Goal: Task Accomplishment & Management: Use online tool/utility

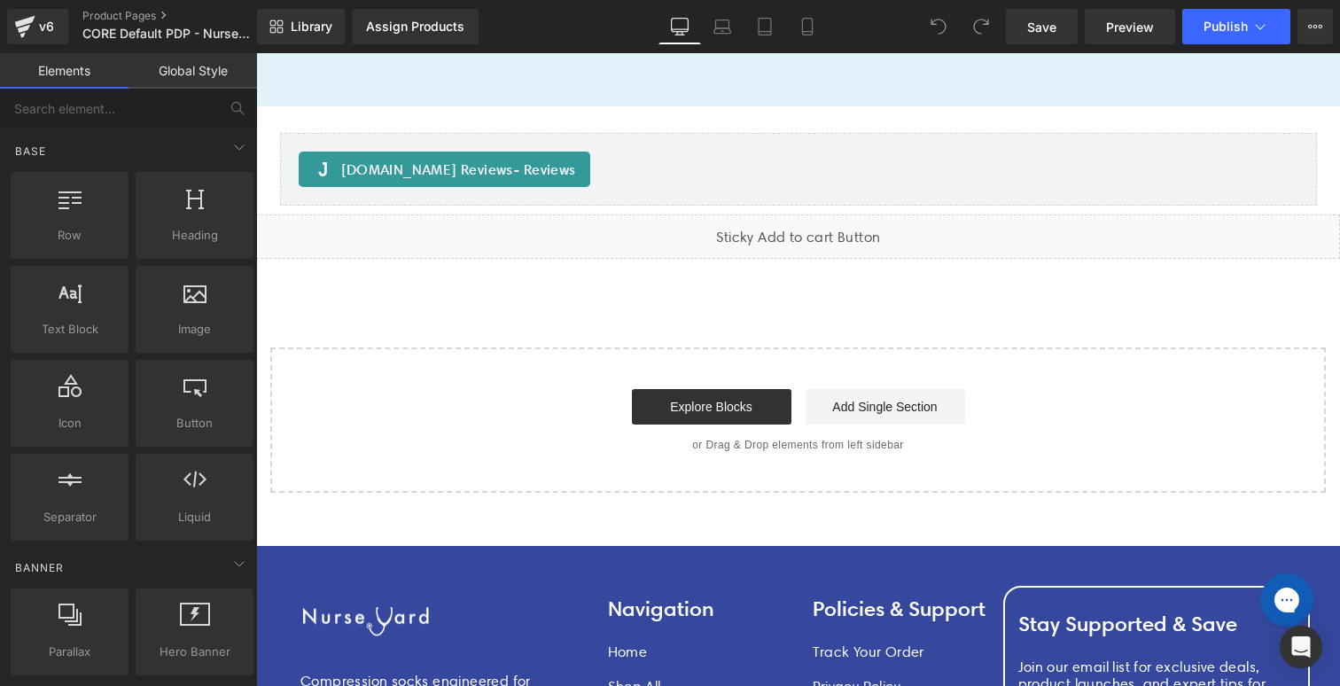
scroll to position [10160, 0]
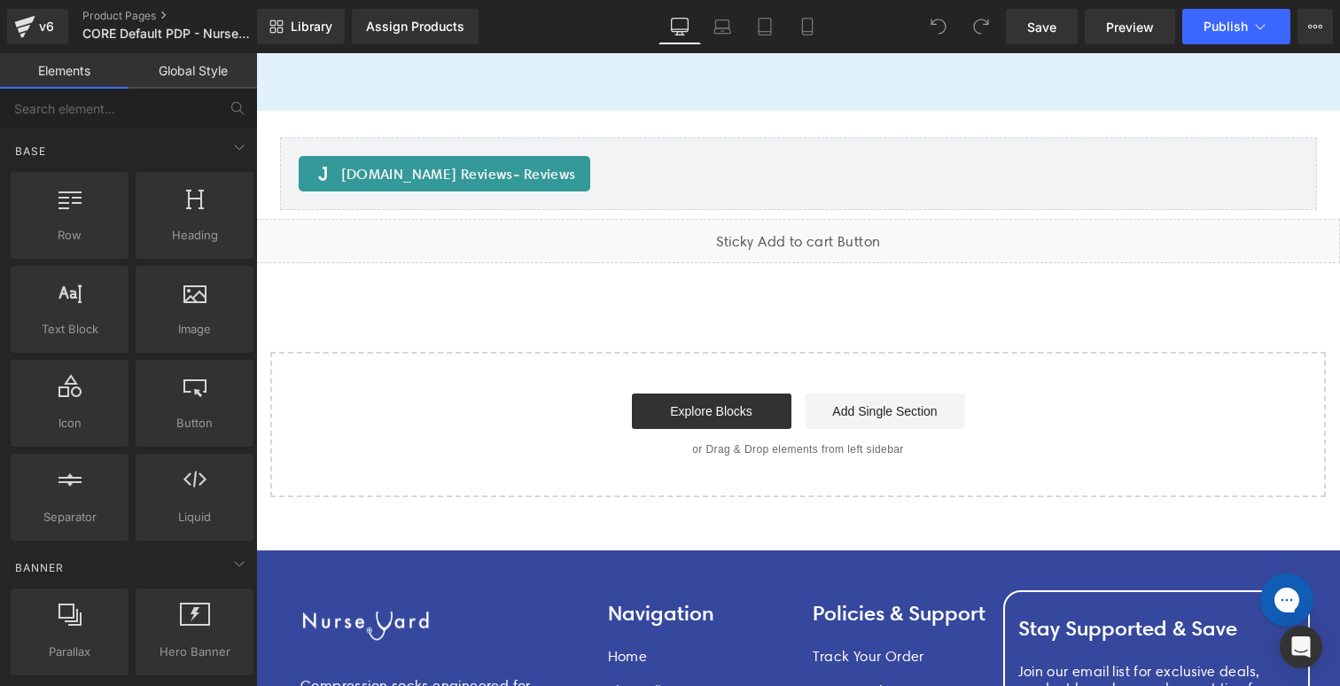
click at [752, 237] on div "Liquid" at bounding box center [798, 241] width 1084 height 44
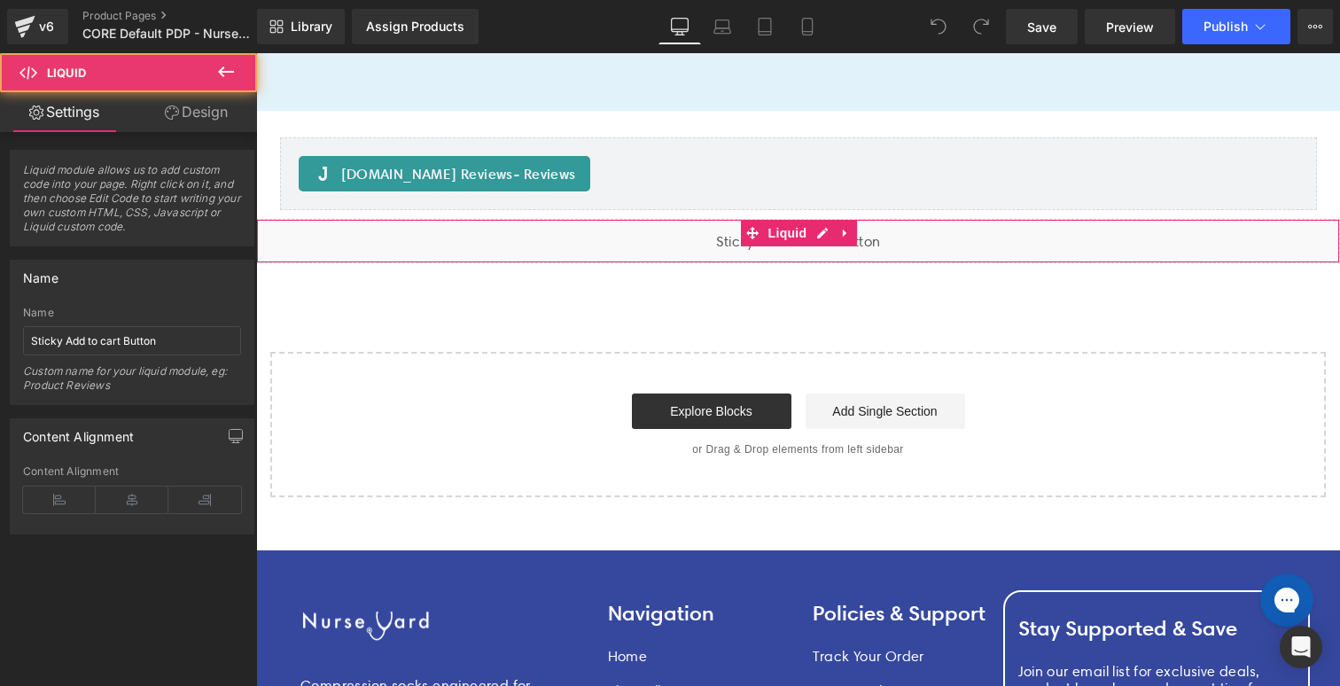
click at [683, 238] on div "Liquid" at bounding box center [798, 241] width 1084 height 44
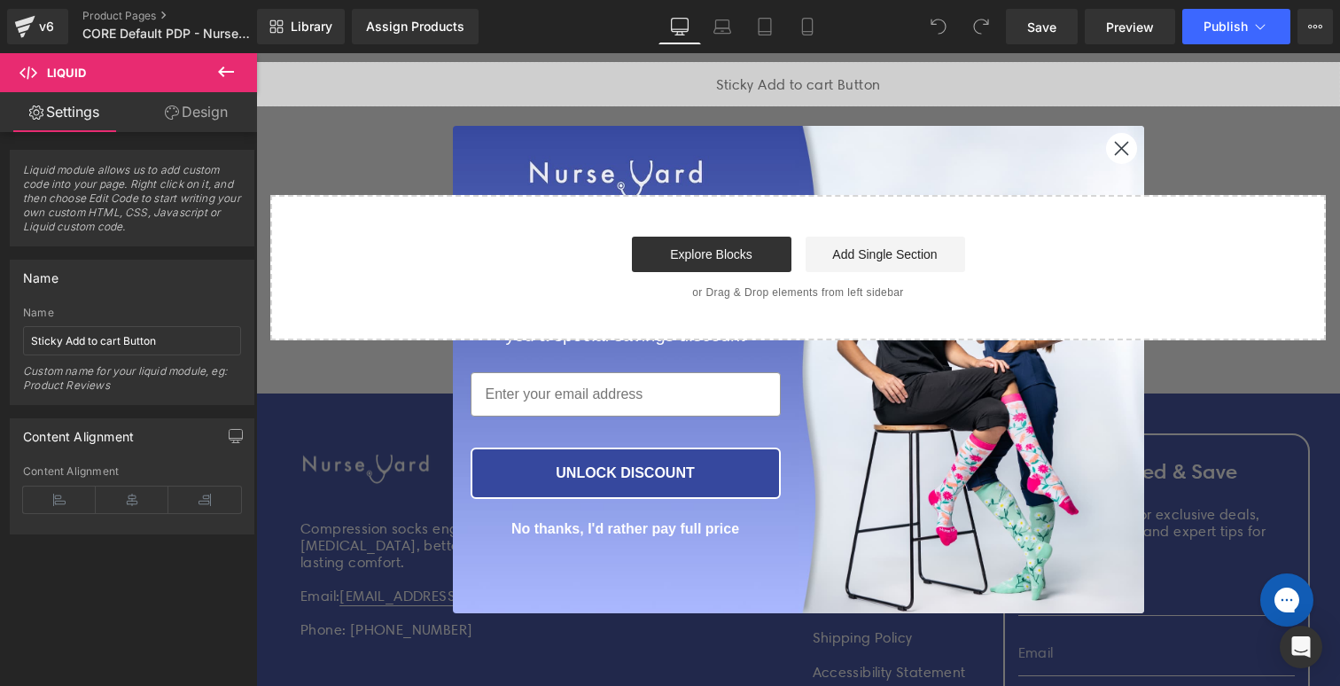
scroll to position [10316, 0]
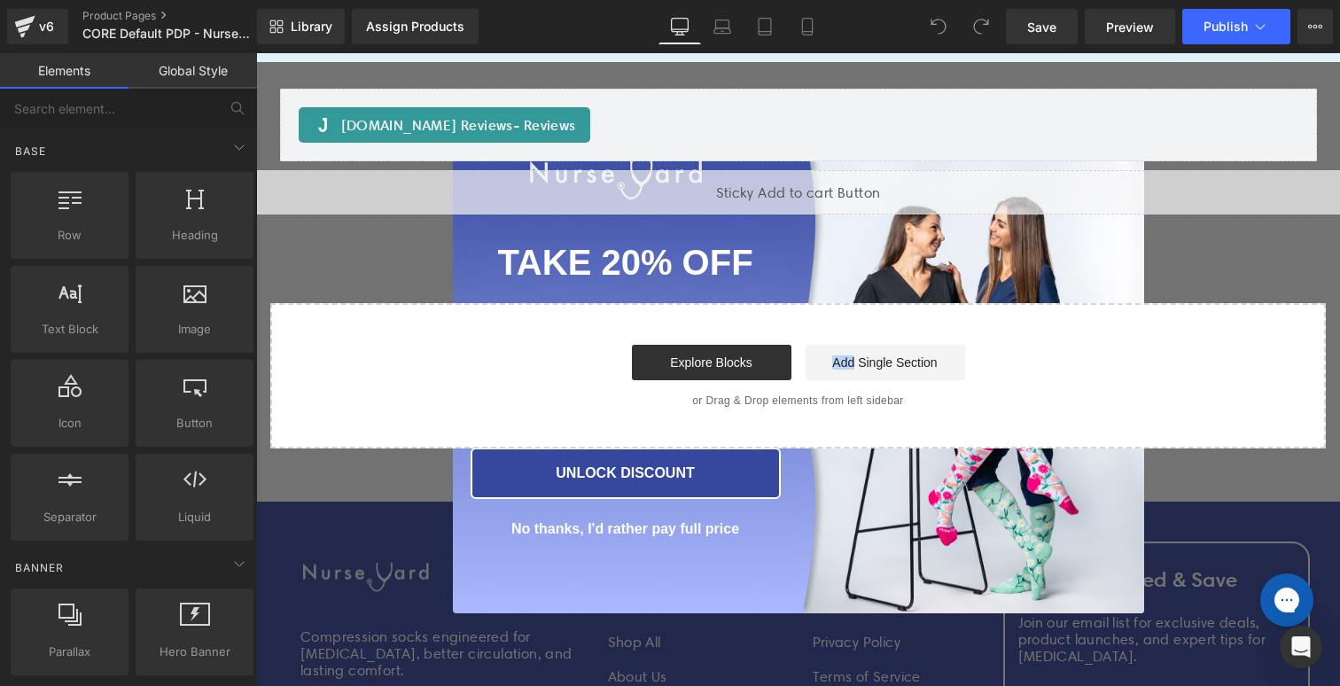
scroll to position [10201, 0]
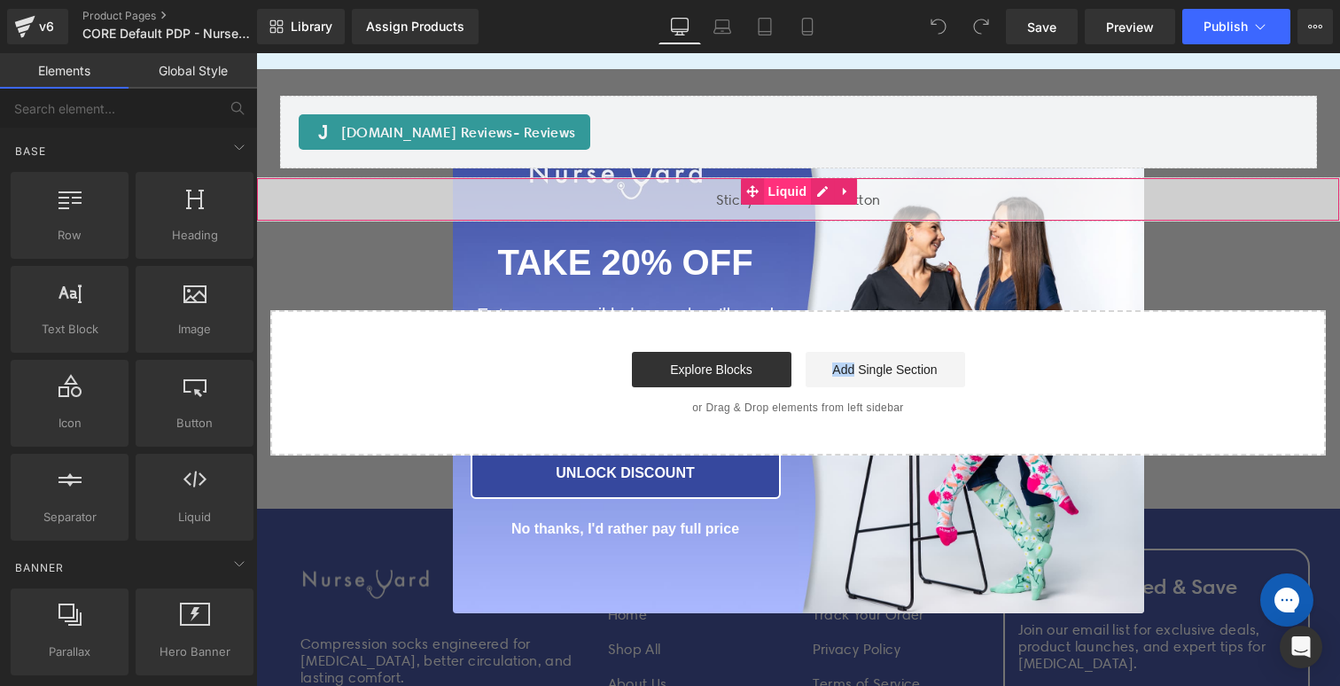
click at [809, 187] on span "Liquid" at bounding box center [788, 191] width 48 height 27
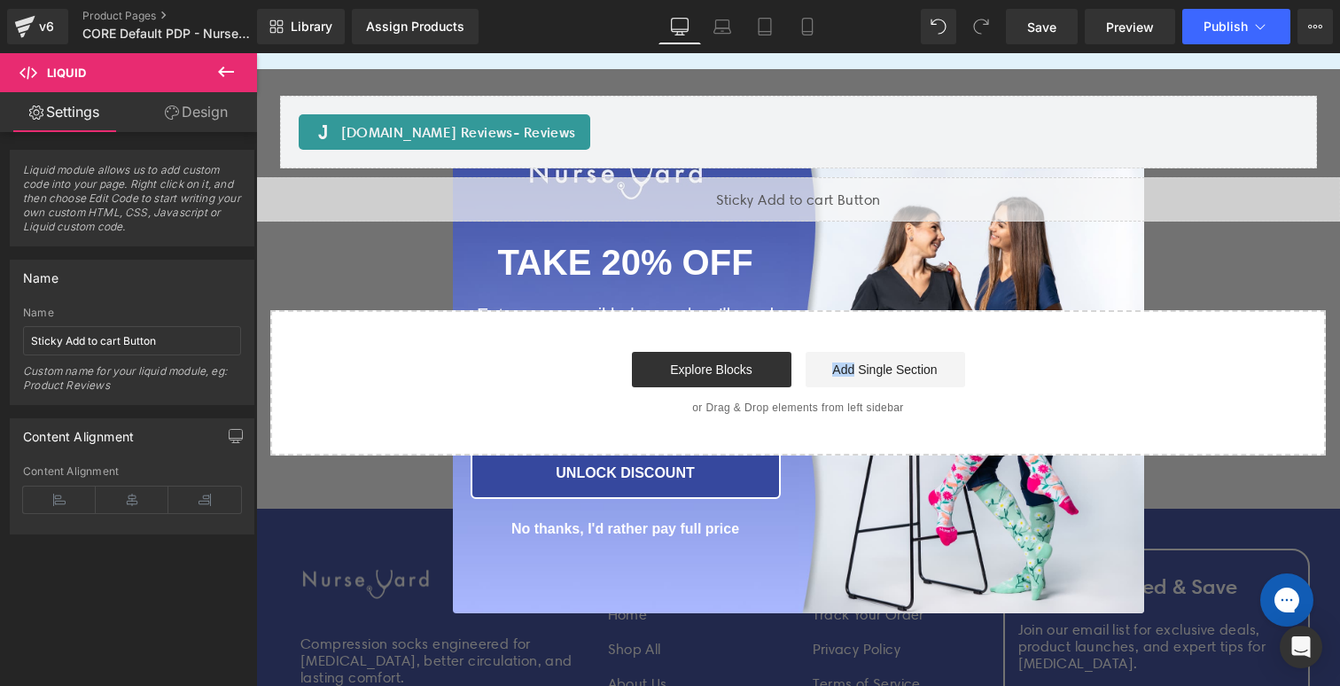
click at [618, 472] on button "UNLOCK DISCOUNT" at bounding box center [625, 472] width 310 height 51
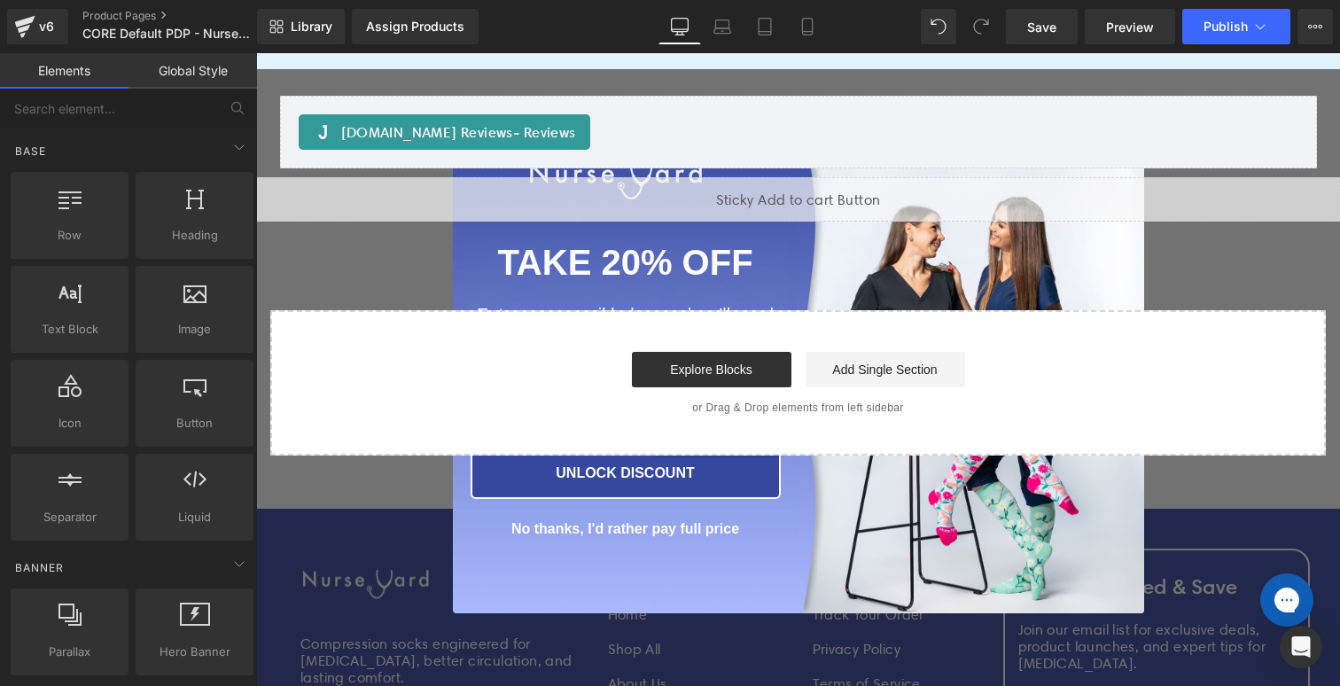
click at [618, 472] on button "UNLOCK DISCOUNT" at bounding box center [625, 472] width 310 height 51
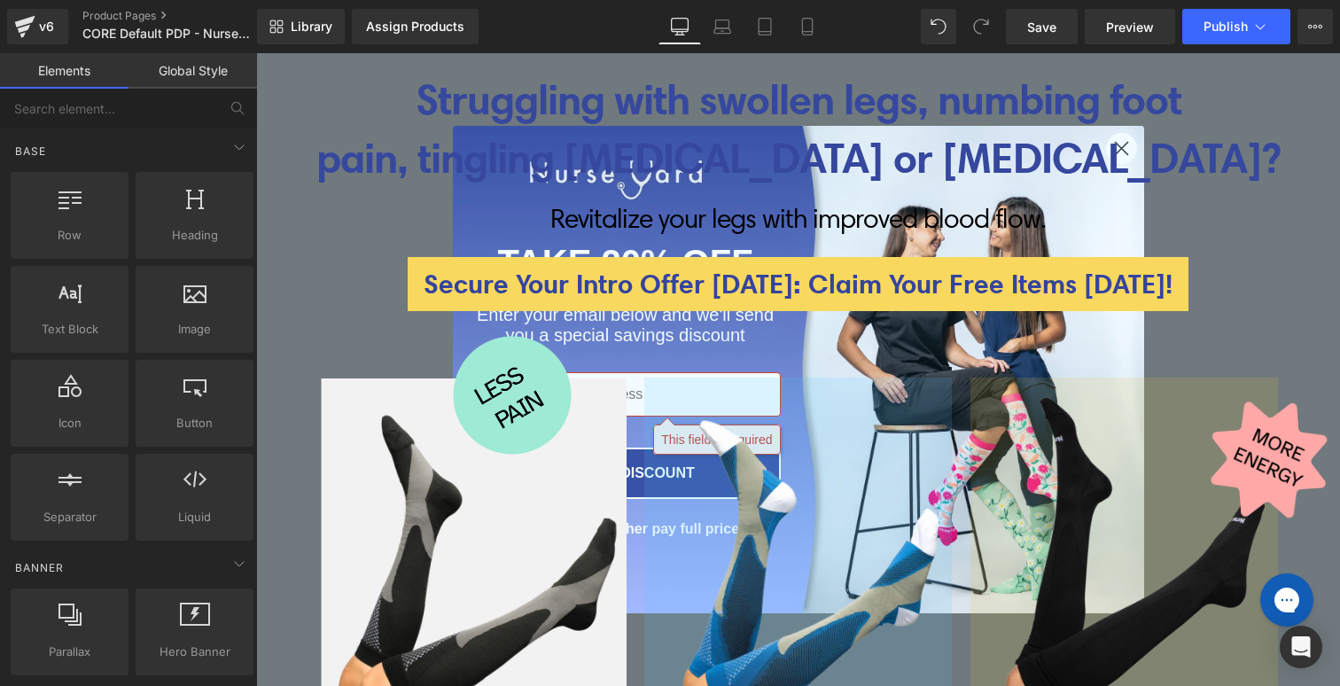
scroll to position [0, 0]
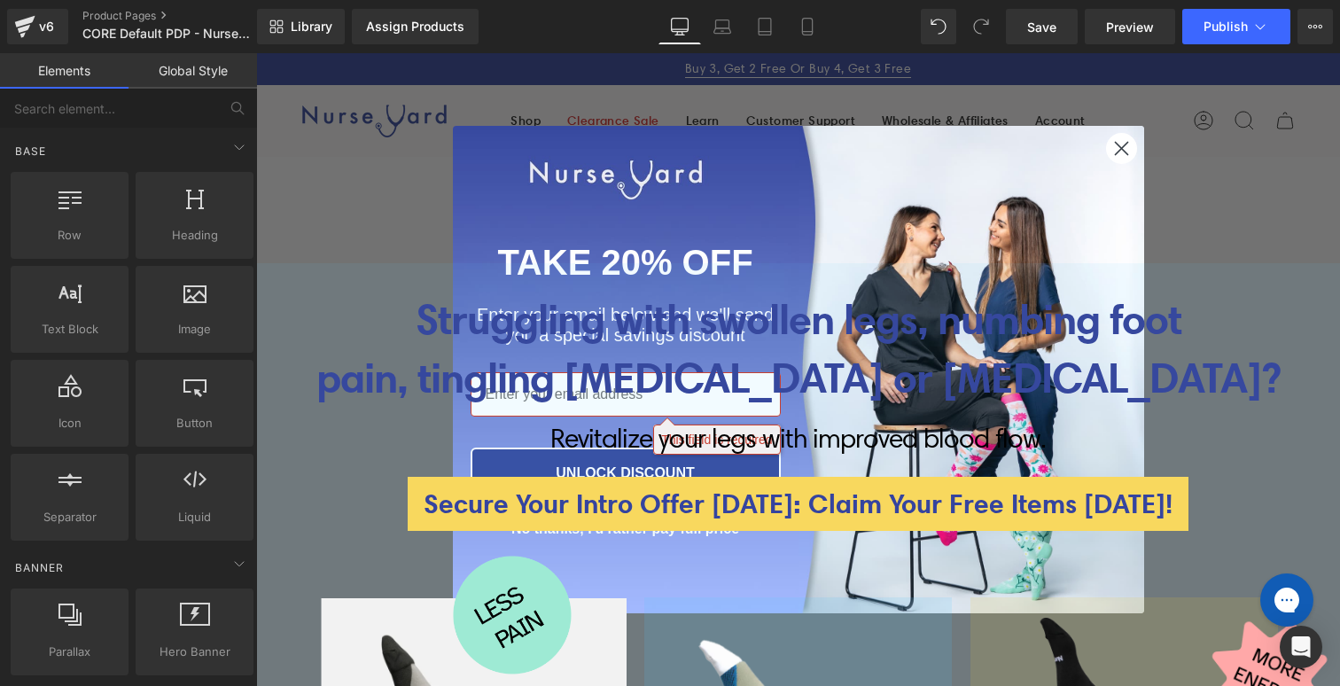
click at [1123, 144] on circle "Close dialog" at bounding box center [1120, 148] width 29 height 29
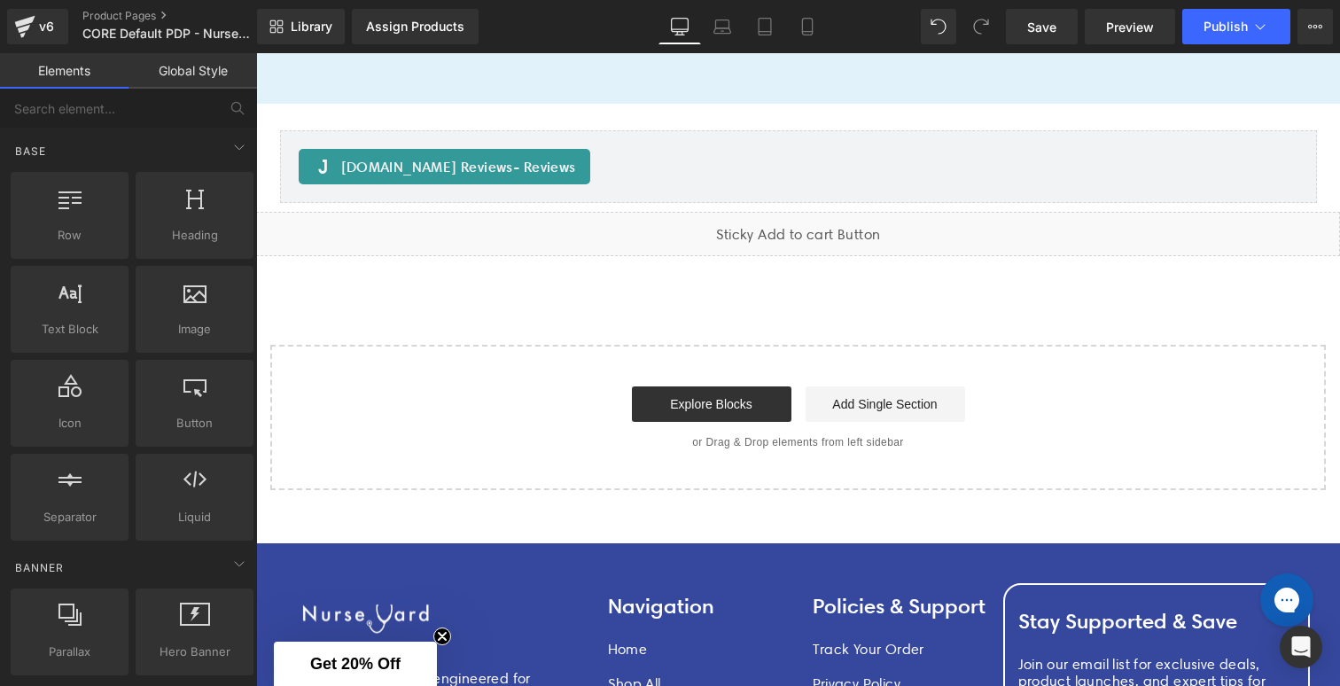
scroll to position [10141, 0]
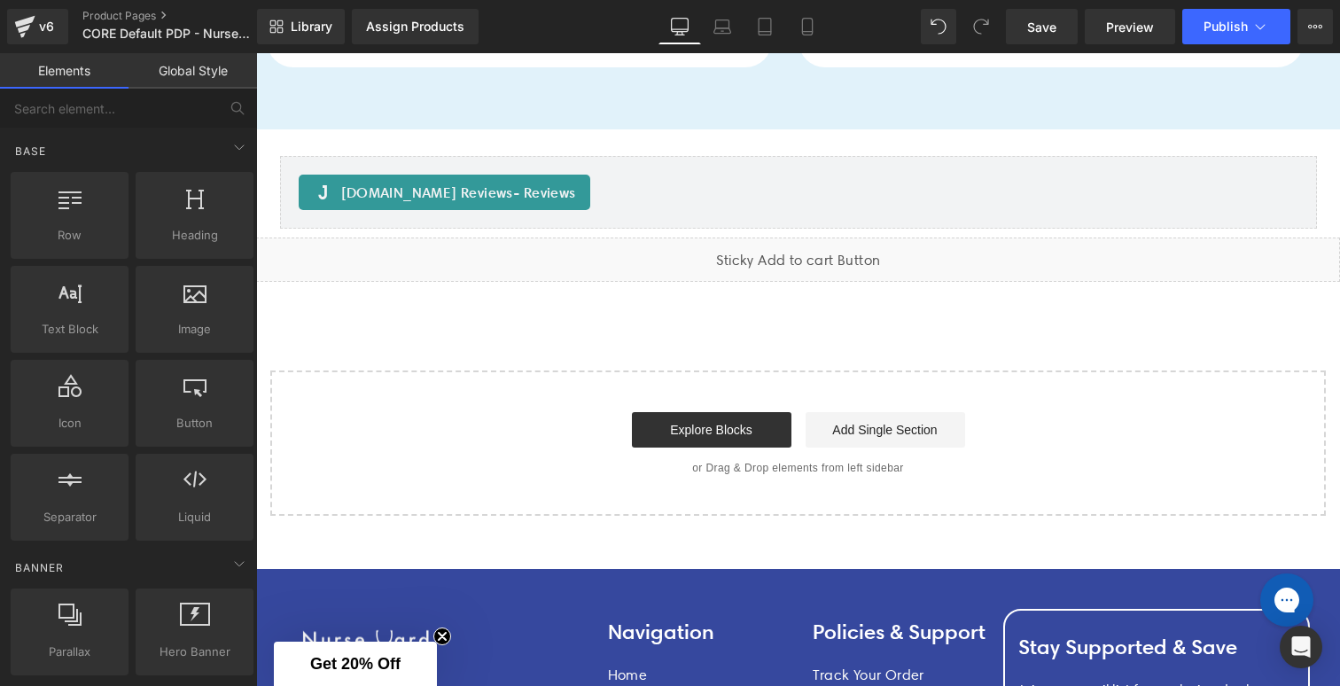
click at [798, 250] on div "Liquid" at bounding box center [798, 259] width 1084 height 44
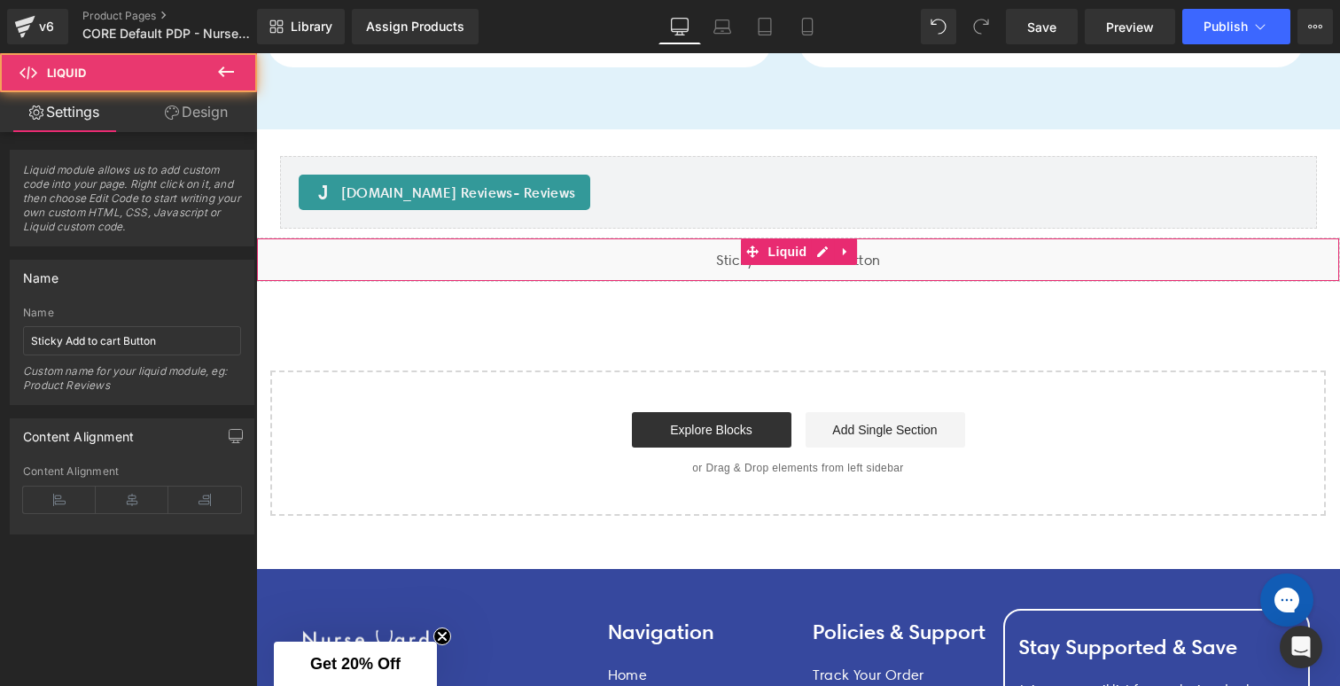
click at [820, 245] on div "Liquid" at bounding box center [798, 259] width 1084 height 44
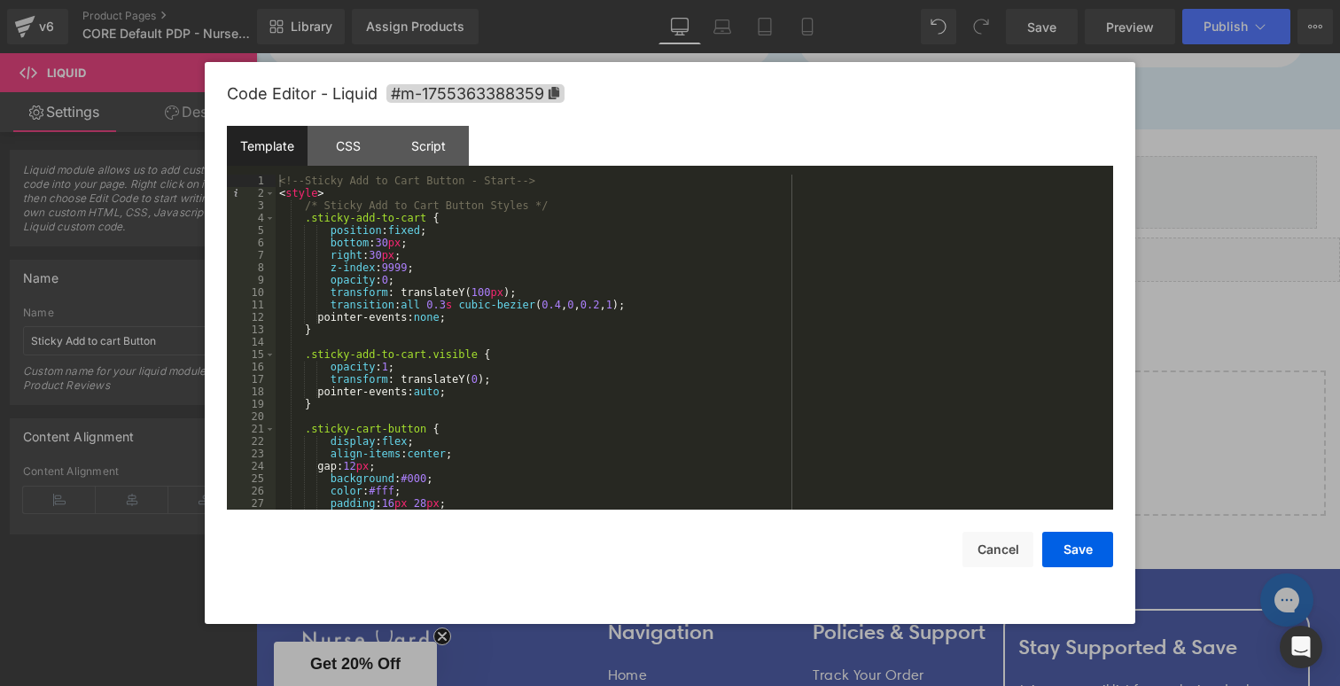
click at [500, 298] on div "<!-- Sticky Add to Cart Button - Start --> < style > /* Sticky Add to Cart Butt…" at bounding box center [691, 355] width 830 height 360
click at [494, 296] on div "<!-- Sticky Add to Cart Button - Start --> < style > /* Sticky Add to Cart Butt…" at bounding box center [691, 355] width 830 height 360
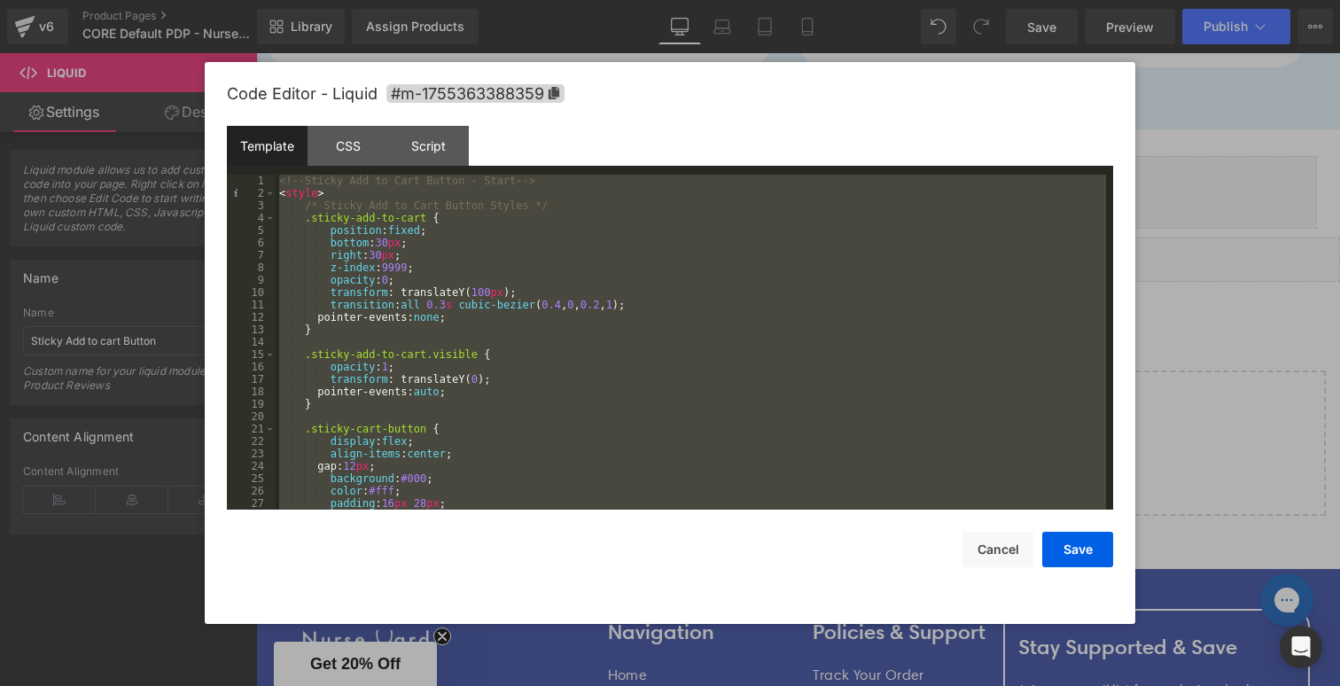
scroll to position [1575, 0]
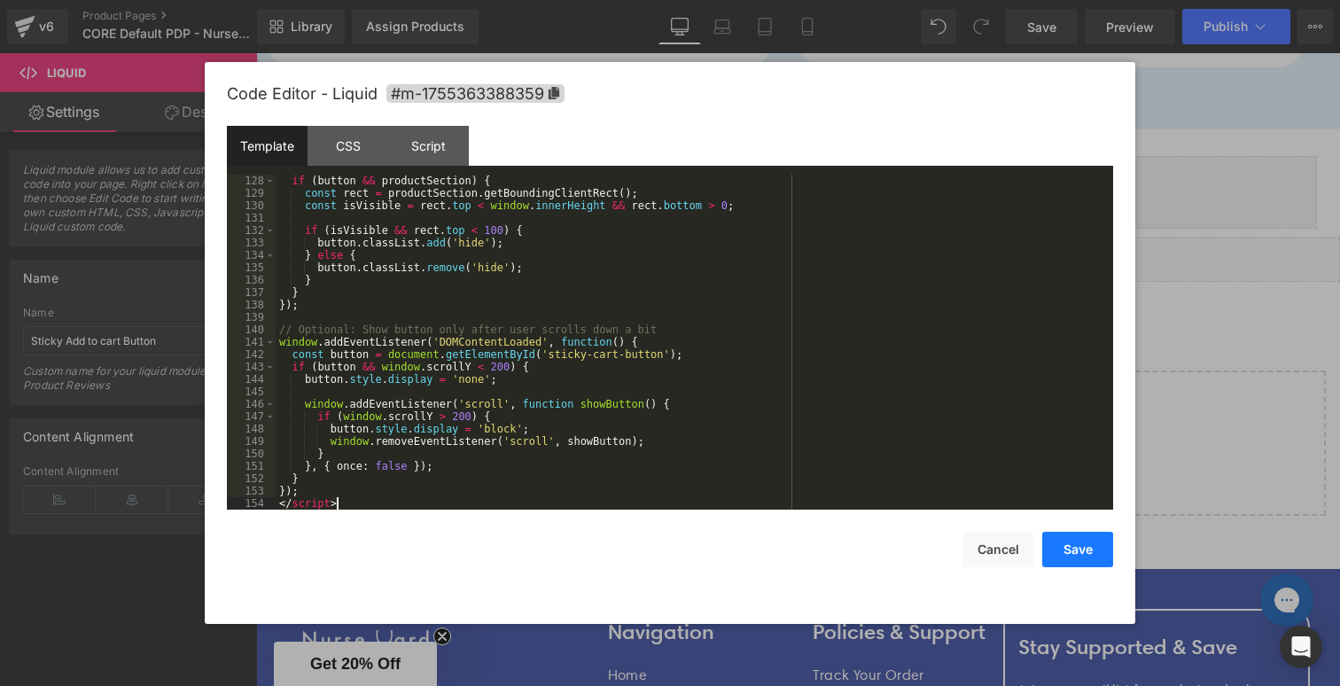
click at [1093, 550] on button "Save" at bounding box center [1077, 549] width 71 height 35
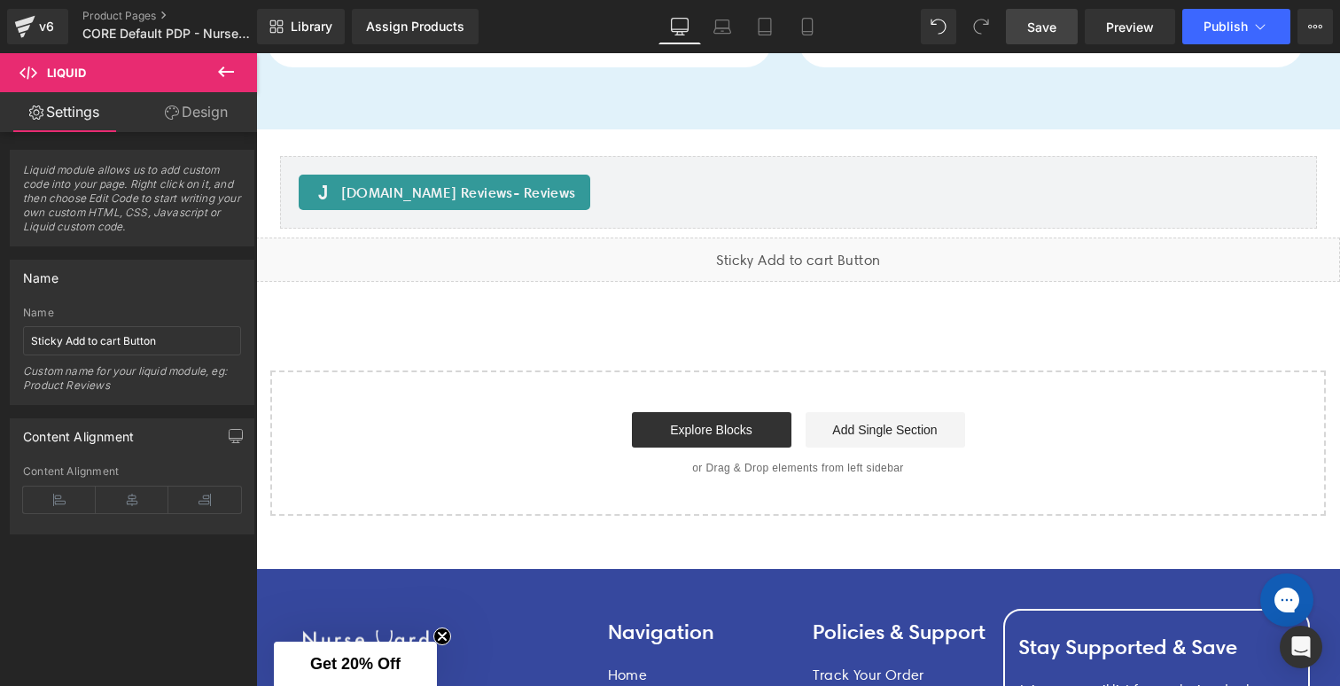
click at [1045, 25] on span "Save" at bounding box center [1041, 27] width 29 height 19
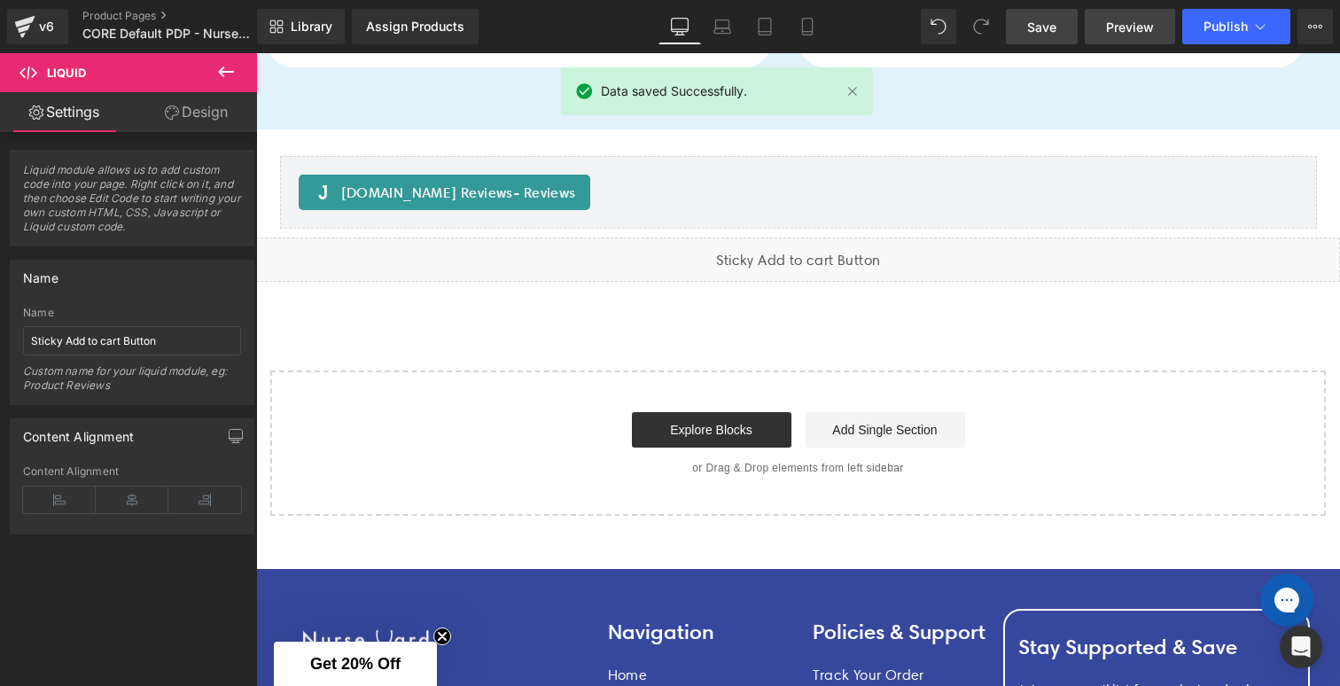
click at [1138, 25] on span "Preview" at bounding box center [1130, 27] width 48 height 19
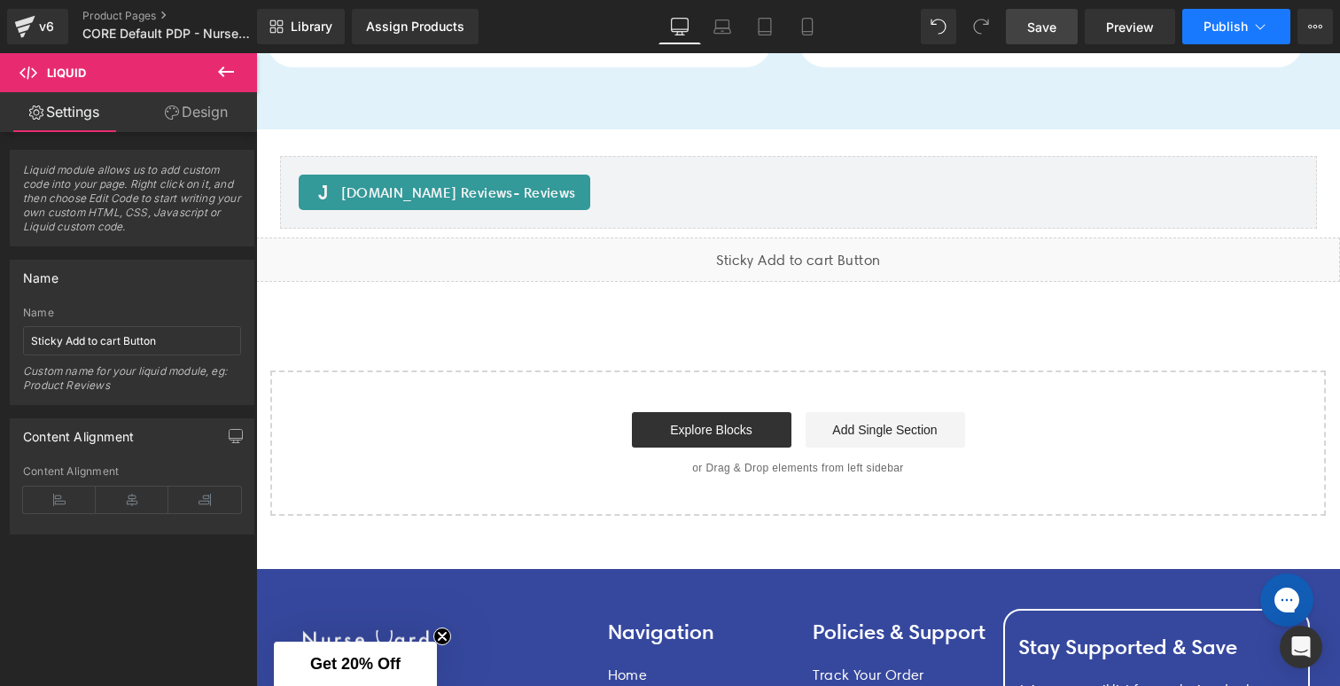
click at [1236, 26] on span "Publish" at bounding box center [1225, 26] width 44 height 14
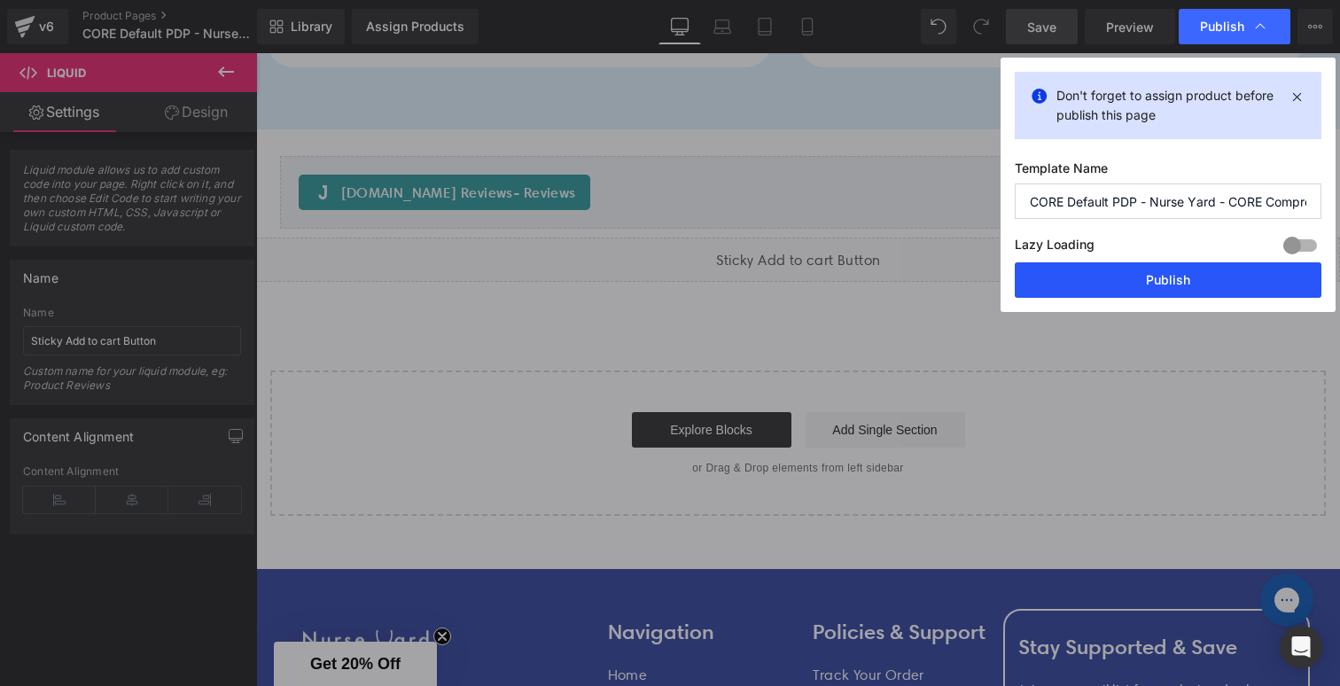
click at [1120, 276] on button "Publish" at bounding box center [1167, 279] width 307 height 35
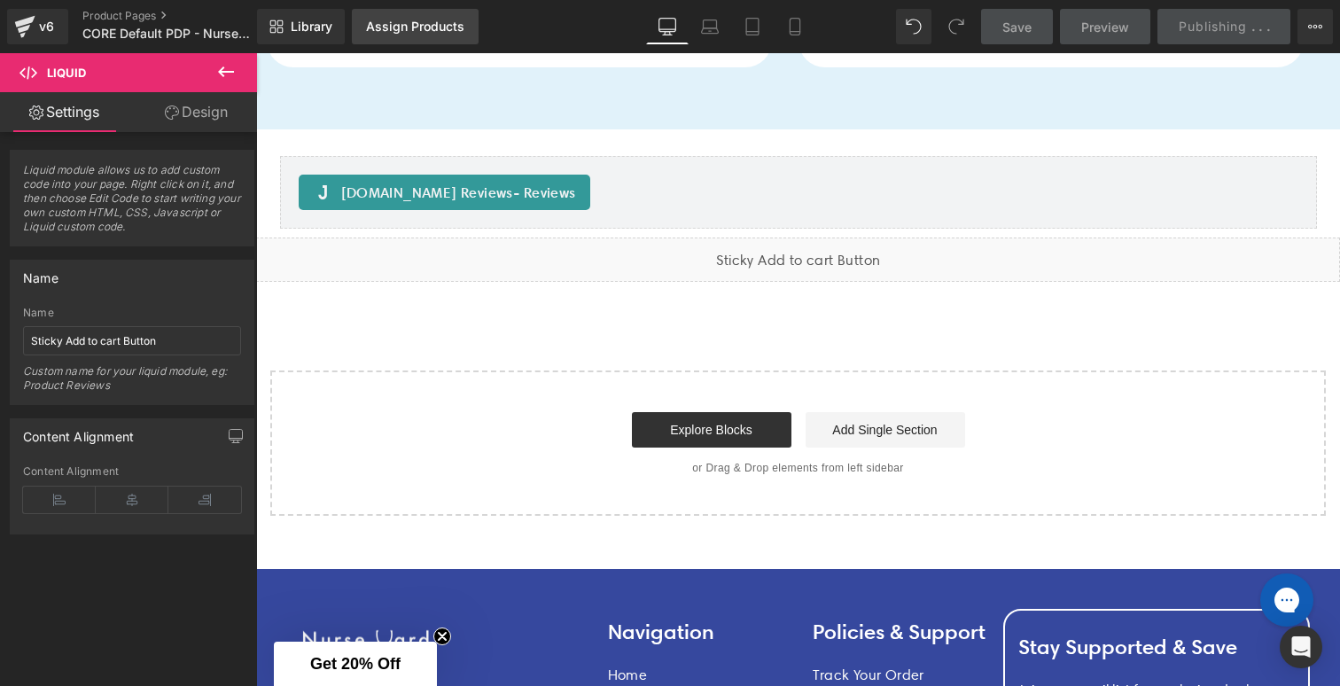
click at [450, 24] on div "Assign Products" at bounding box center [415, 26] width 98 height 14
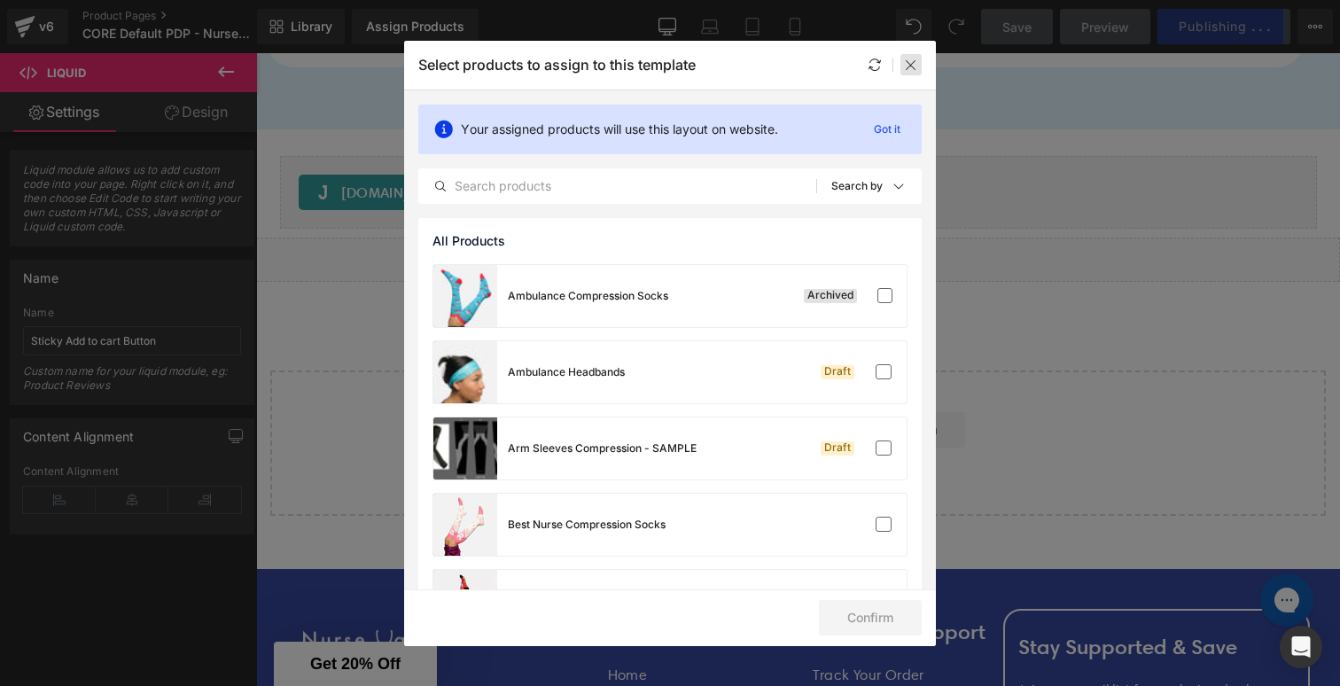
click at [912, 66] on icon at bounding box center [911, 65] width 14 height 14
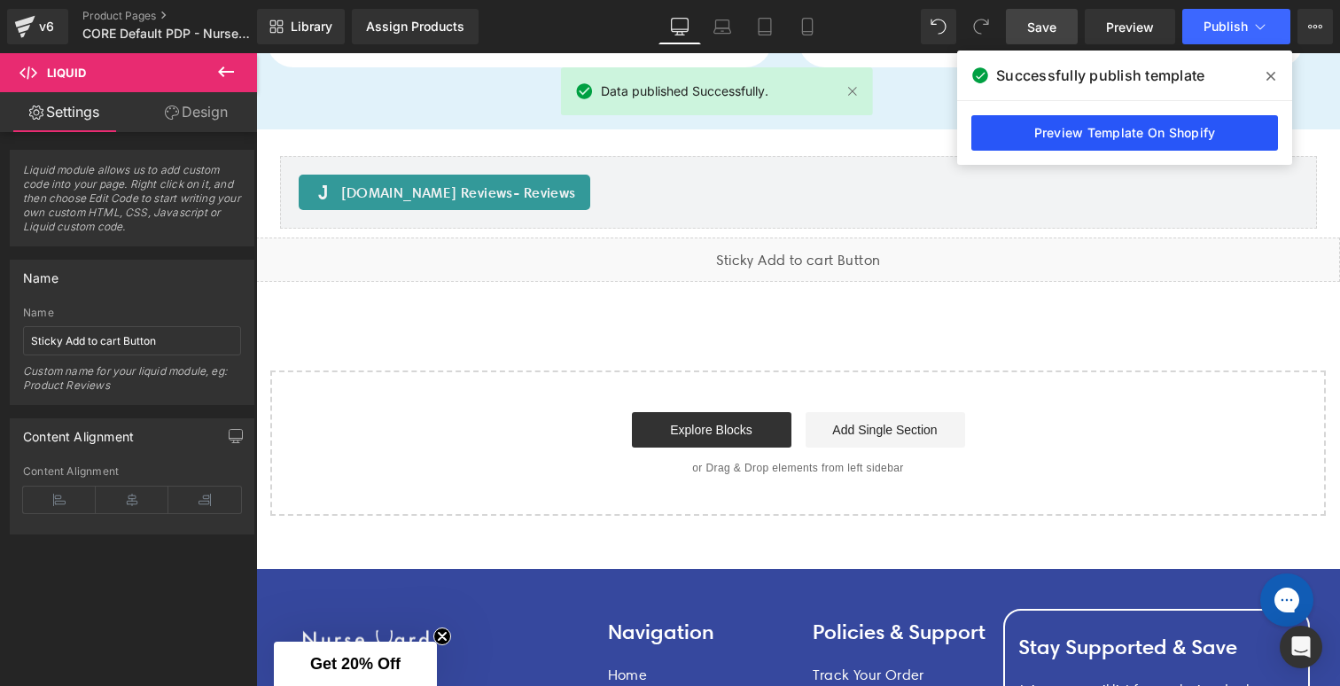
click at [1125, 136] on link "Preview Template On Shopify" at bounding box center [1124, 132] width 307 height 35
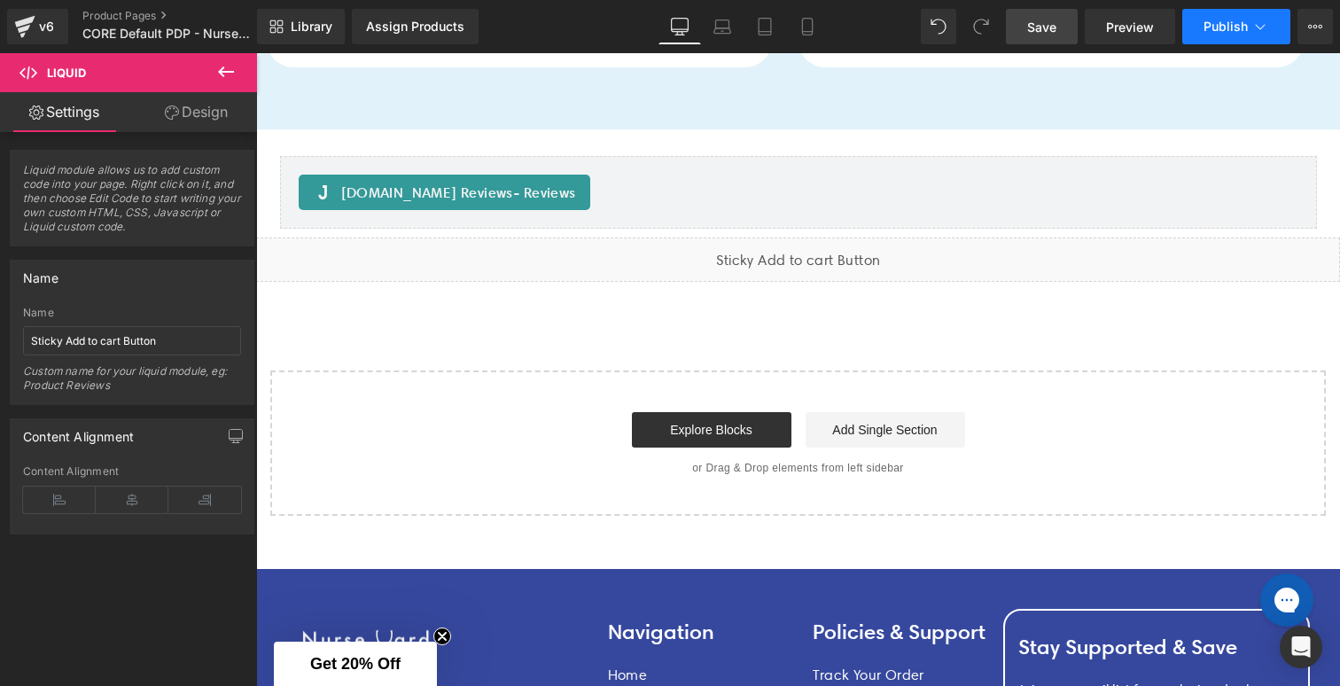
click at [1262, 20] on icon at bounding box center [1260, 27] width 18 height 18
click at [421, 25] on div "Assign Products" at bounding box center [415, 26] width 98 height 14
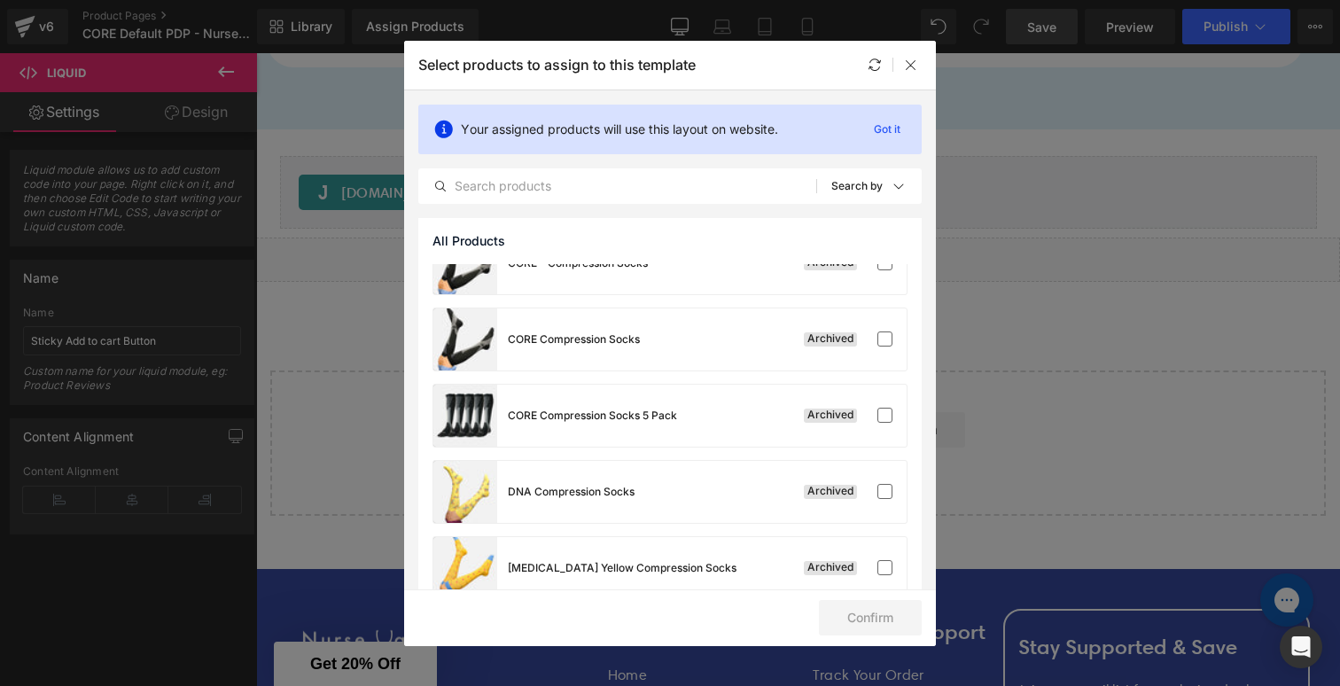
scroll to position [0, 0]
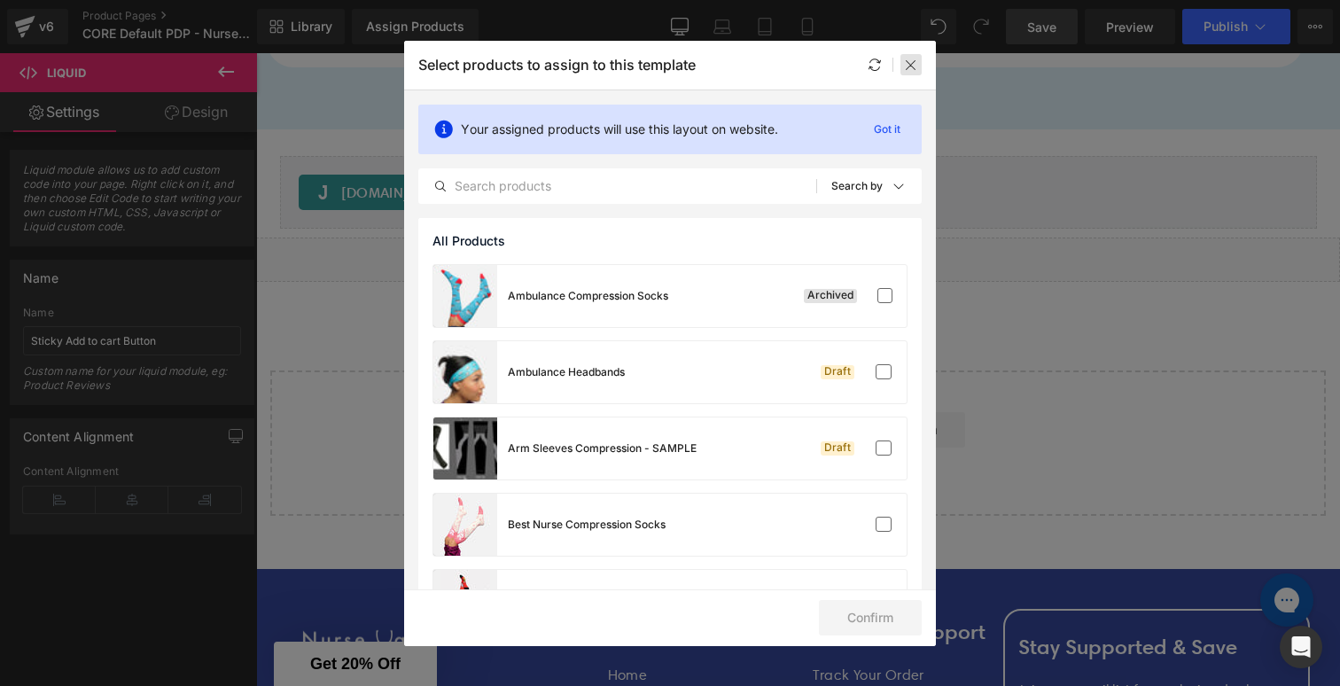
click at [914, 65] on icon at bounding box center [911, 65] width 14 height 14
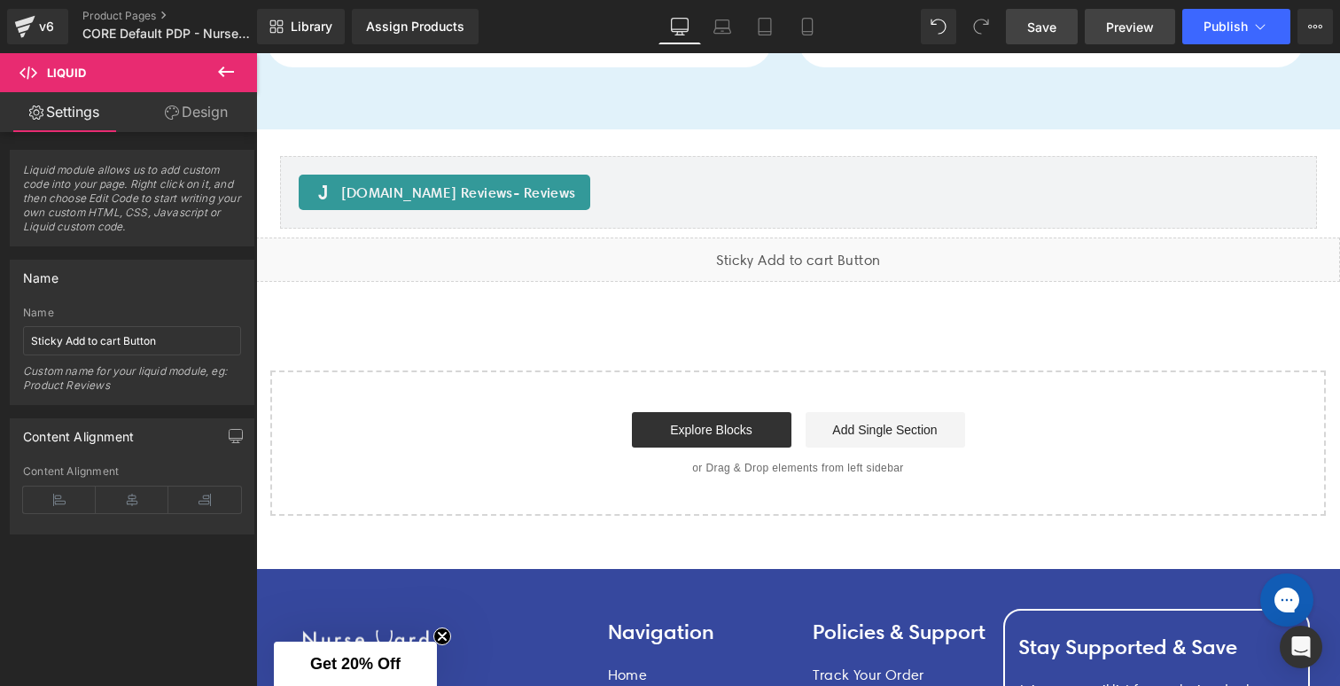
click at [1130, 20] on span "Preview" at bounding box center [1130, 27] width 48 height 19
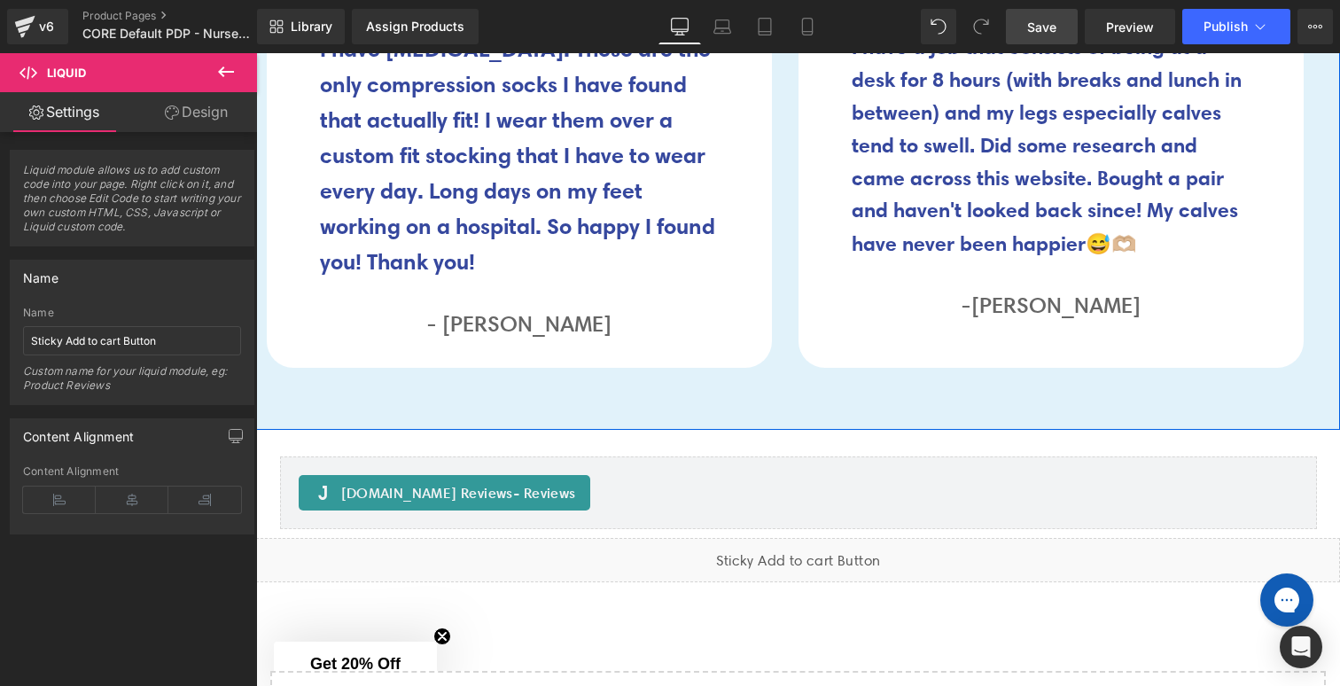
scroll to position [9842, 0]
